Goal: Transaction & Acquisition: Purchase product/service

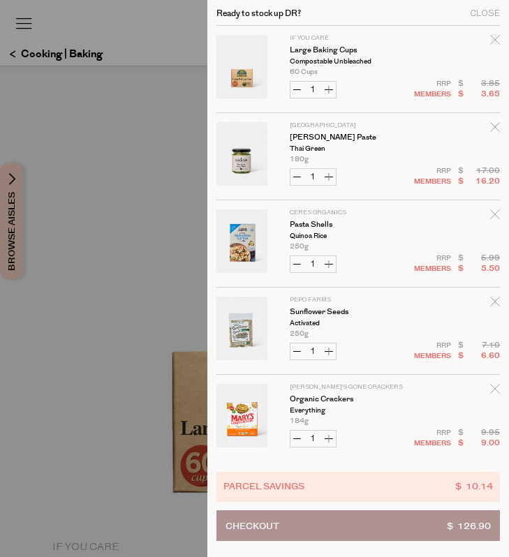
click at [144, 156] on div at bounding box center [254, 278] width 509 height 557
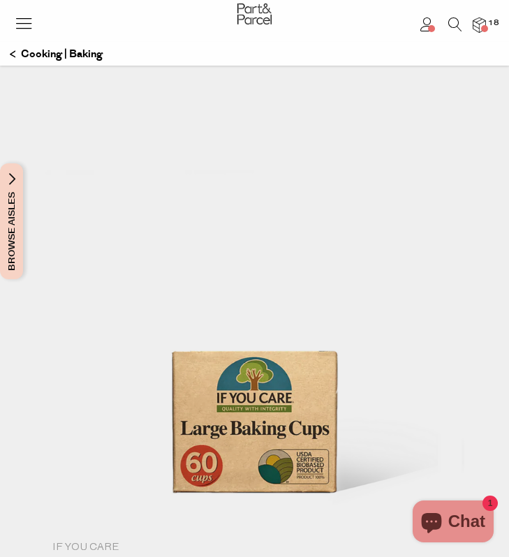
click at [455, 30] on icon at bounding box center [455, 24] width 14 height 14
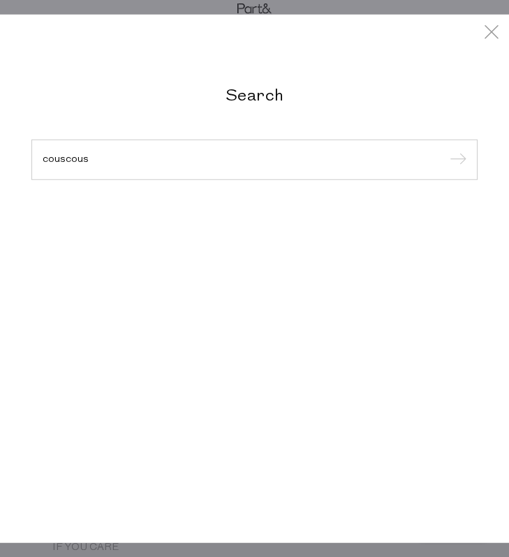
type input "couscous"
click at [455, 171] on input "submit" at bounding box center [455, 160] width 21 height 21
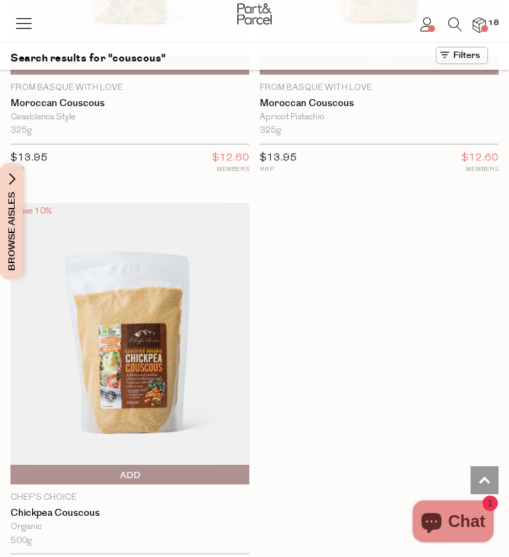
scroll to position [1912, 0]
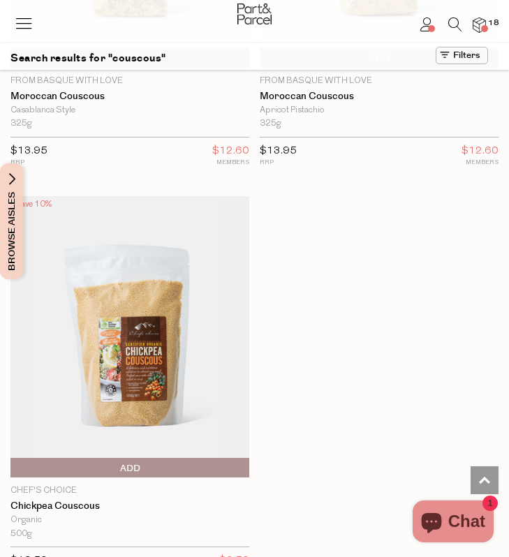
click at [149, 368] on img at bounding box center [129, 337] width 239 height 282
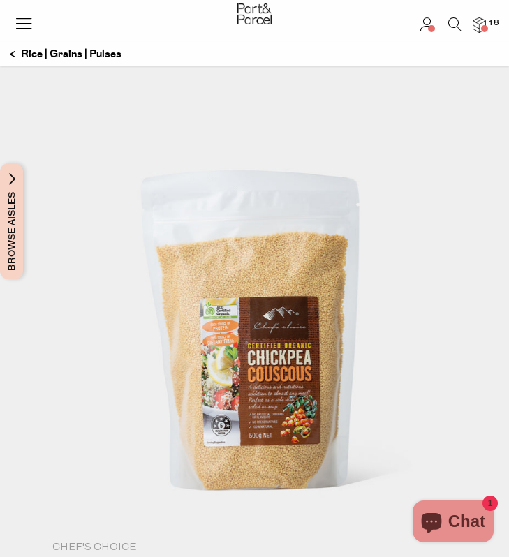
click at [276, 262] on img at bounding box center [254, 332] width 419 height 494
click at [266, 296] on img at bounding box center [254, 332] width 419 height 494
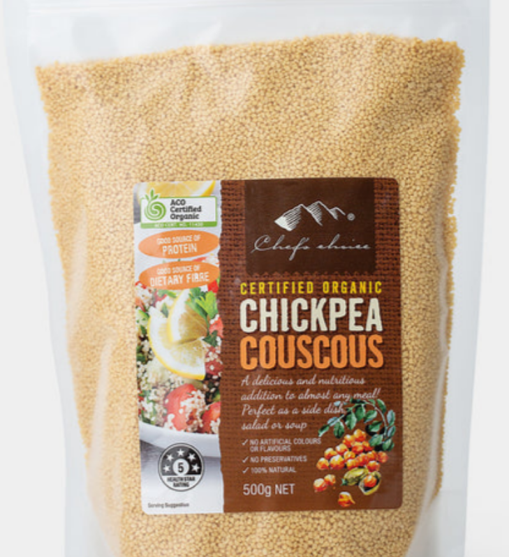
scroll to position [99, 0]
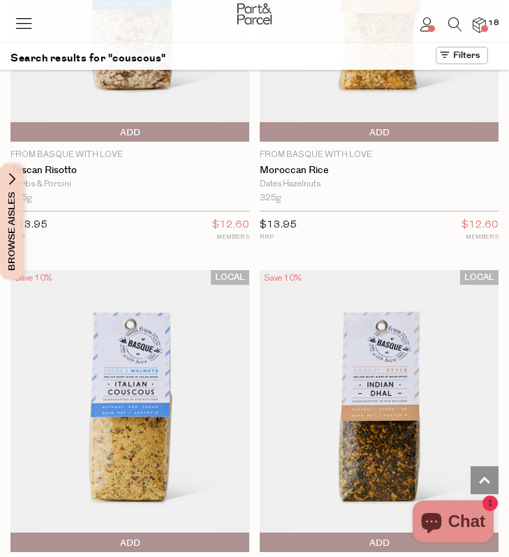
scroll to position [1017, 0]
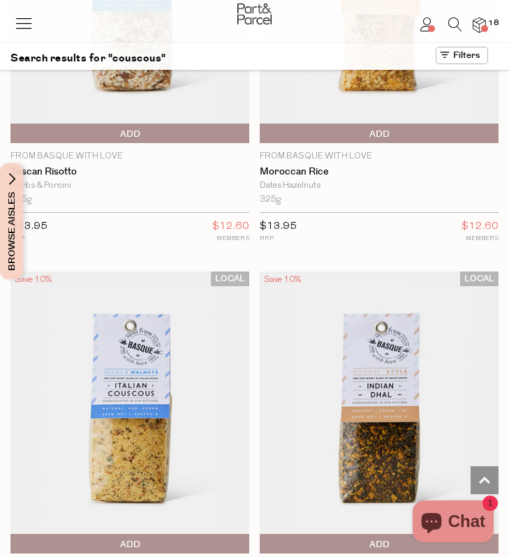
click at [120, 357] on img at bounding box center [129, 412] width 239 height 282
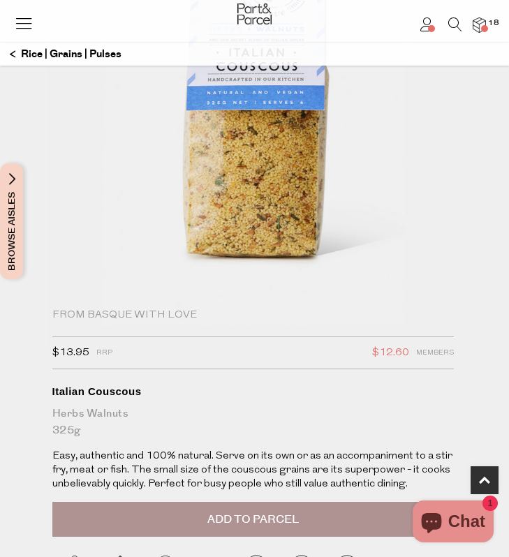
scroll to position [266, 0]
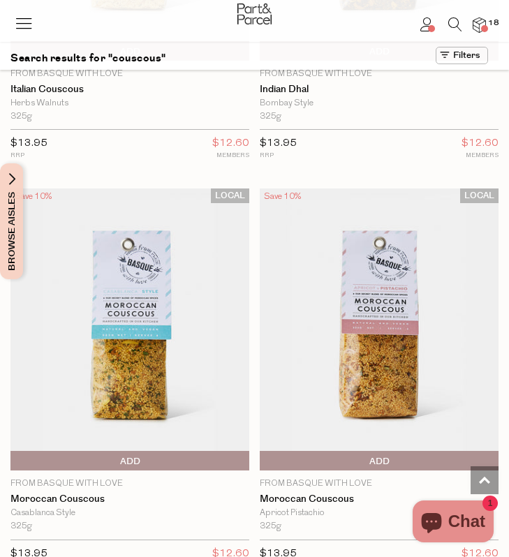
scroll to position [1522, 0]
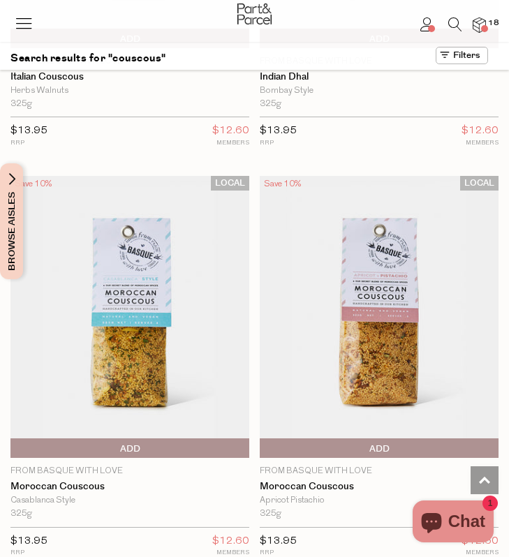
click at [137, 333] on img at bounding box center [129, 317] width 239 height 282
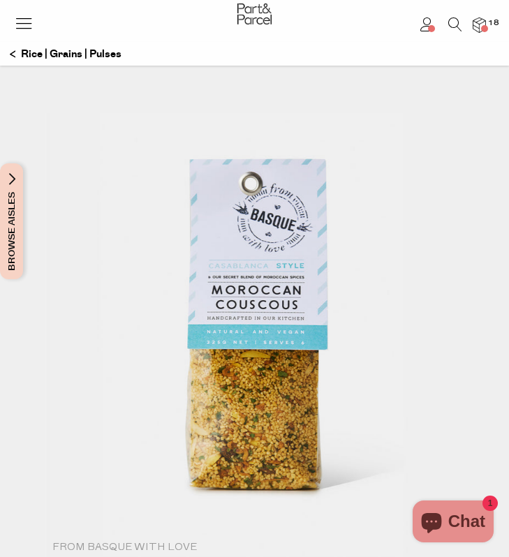
click at [249, 398] on img at bounding box center [254, 332] width 419 height 494
click at [243, 382] on img at bounding box center [254, 332] width 419 height 494
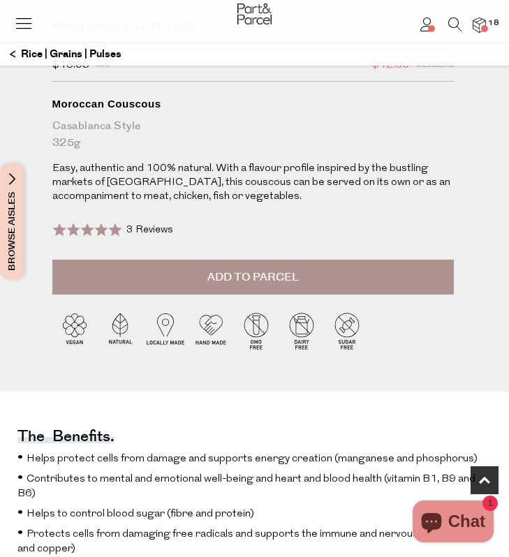
scroll to position [558, 0]
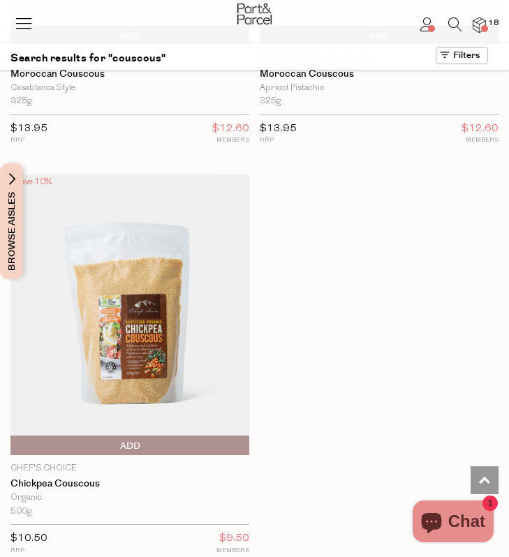
scroll to position [1941, 0]
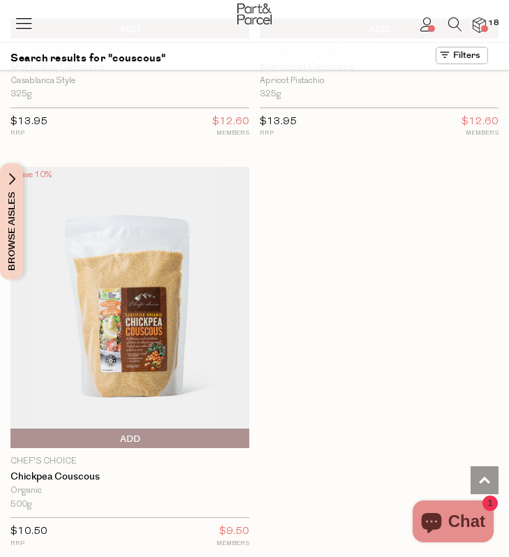
click at [157, 332] on img at bounding box center [129, 308] width 239 height 282
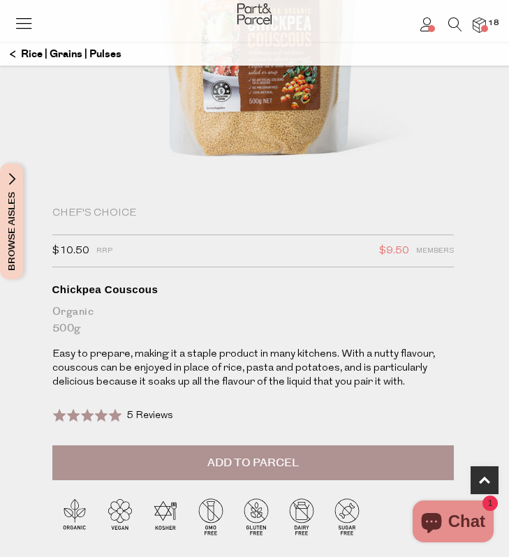
scroll to position [386, 0]
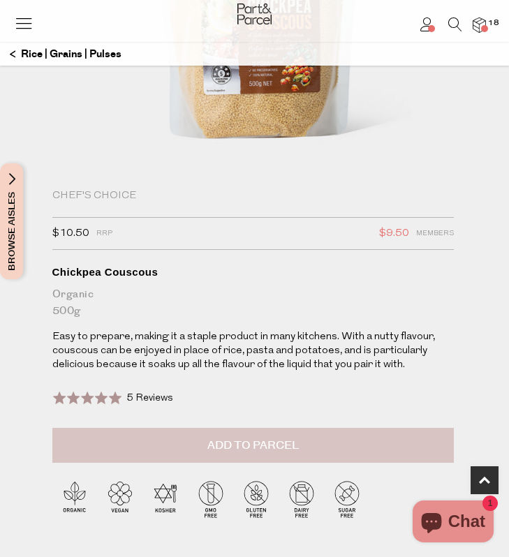
click at [285, 444] on span "Add to Parcel" at bounding box center [252, 445] width 91 height 16
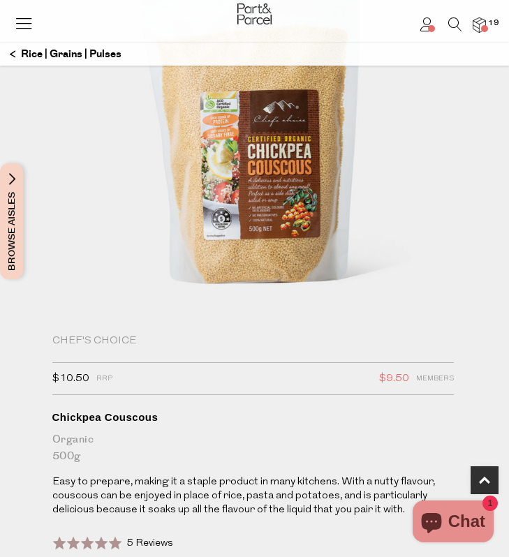
scroll to position [220, 0]
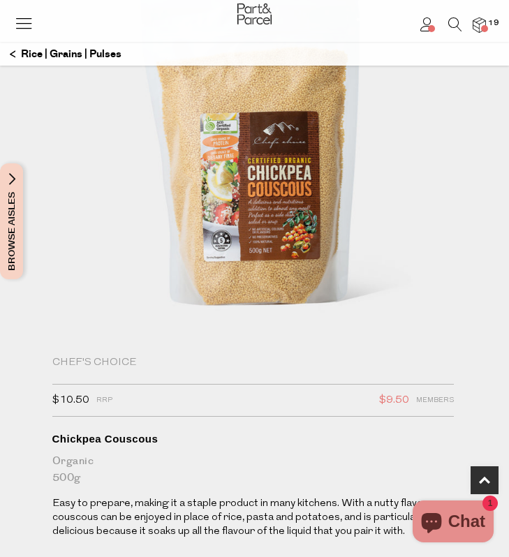
click at [487, 27] on span "19" at bounding box center [493, 23] width 18 height 13
